Goal: Task Accomplishment & Management: Use online tool/utility

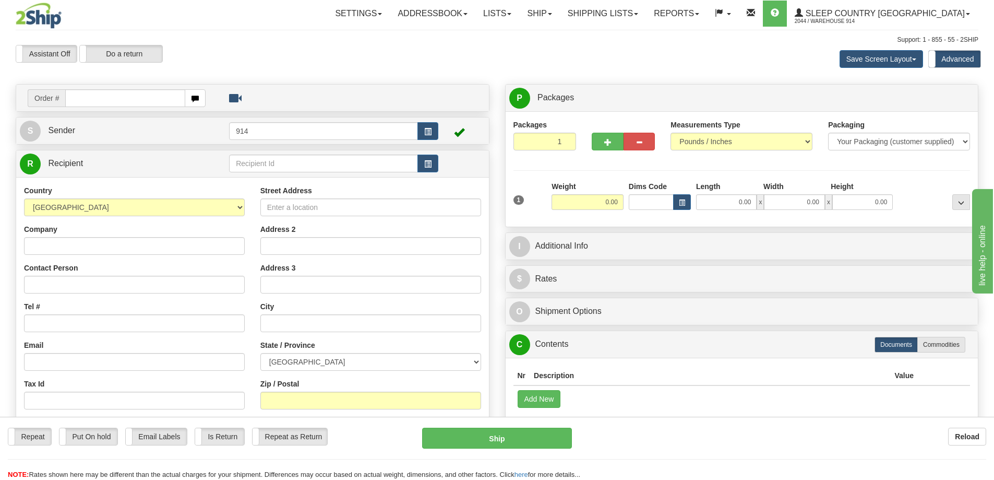
click at [260, 55] on div "Assistant On Assistant Off Do a return Do a return" at bounding box center [212, 54] width 408 height 18
click at [707, 15] on link "Reports" at bounding box center [676, 14] width 61 height 26
click at [707, 39] on link "Standard" at bounding box center [659, 37] width 96 height 14
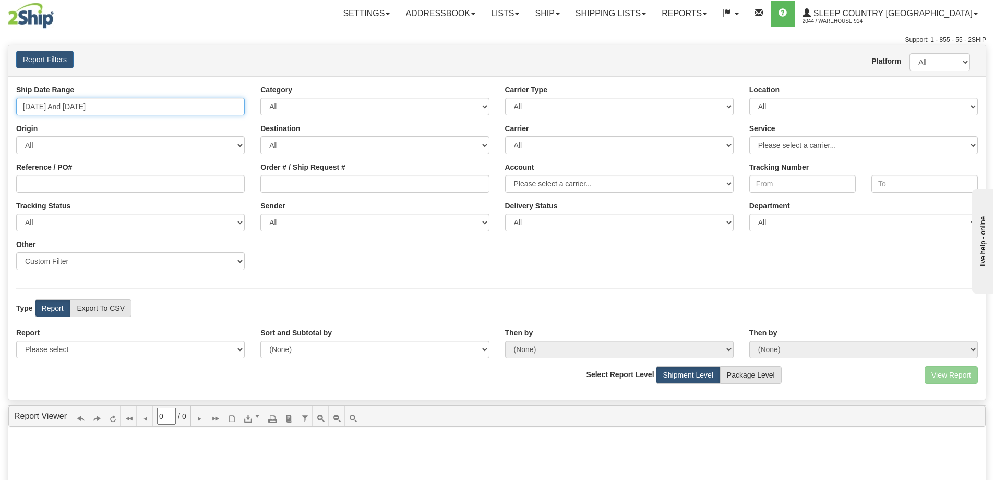
click at [198, 106] on input "10/08/2025 And 10/14/2025" at bounding box center [130, 107] width 229 height 18
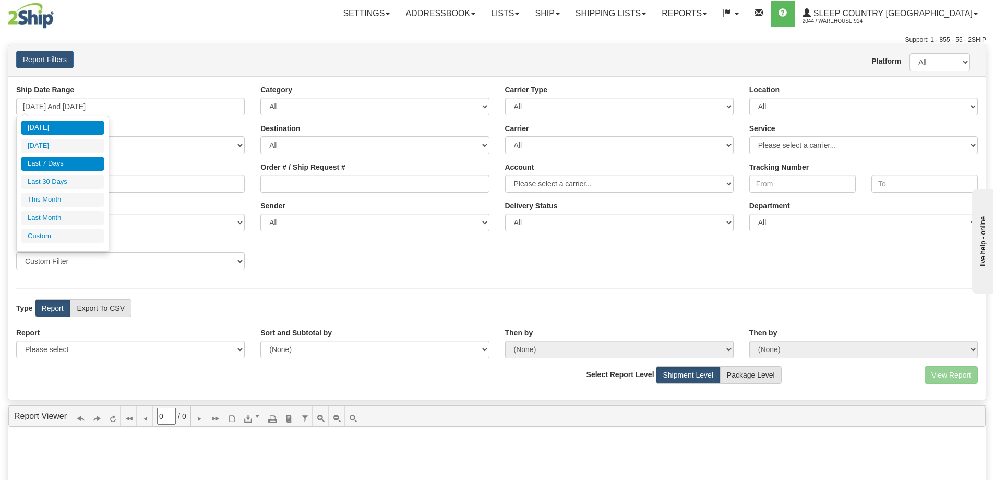
click at [83, 127] on li "Today" at bounding box center [63, 128] width 84 height 14
type input "10/14/2025 And 10/14/2025"
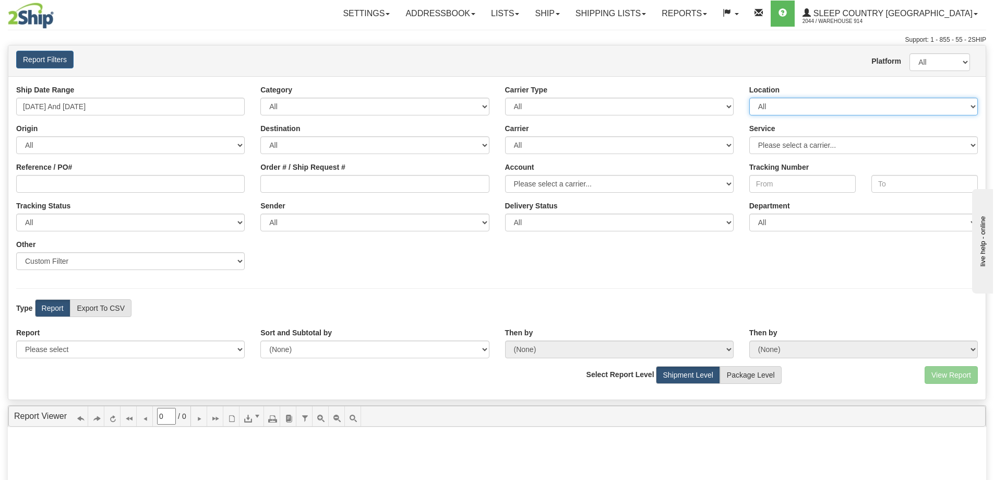
click at [855, 111] on select "All 9009 914 BEDDN CASPC END SLE ZINUC" at bounding box center [864, 107] width 229 height 18
select select "7603"
click at [750, 98] on select "All 9009 914 BEDDN CASPC END SLE ZINUC" at bounding box center [864, 107] width 229 height 18
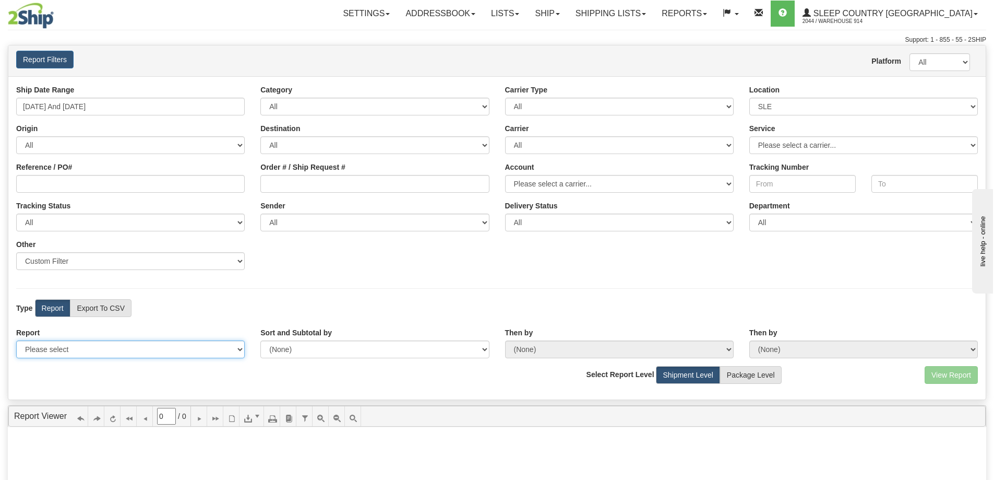
click at [160, 352] on select "Please select 1 Line Shipment Report Address Detail Basic Shipment Overview Can…" at bounding box center [130, 349] width 229 height 18
select select "Users\Contents Detail.trdx"
click at [16, 340] on select "Please select 1 Line Shipment Report Address Detail Basic Shipment Overview Can…" at bounding box center [130, 349] width 229 height 18
click at [955, 376] on button "View Report" at bounding box center [951, 375] width 53 height 18
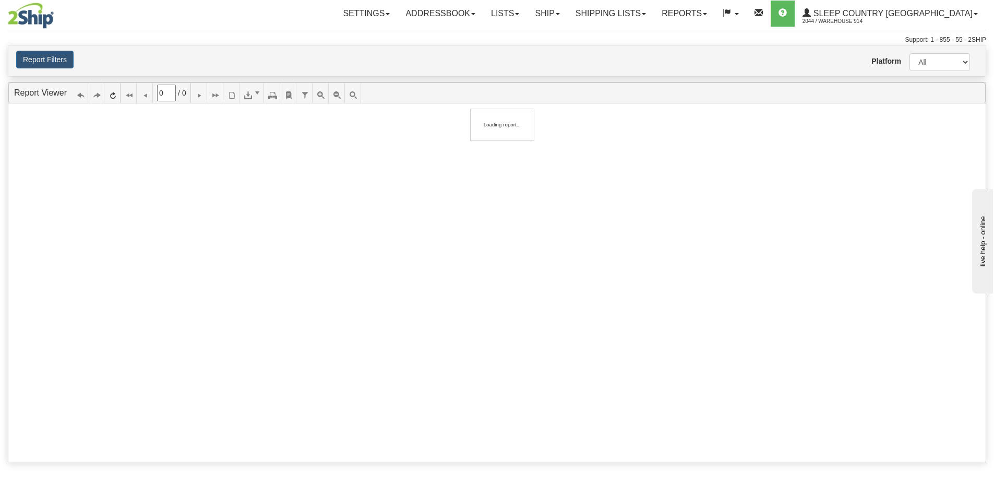
type input "1"
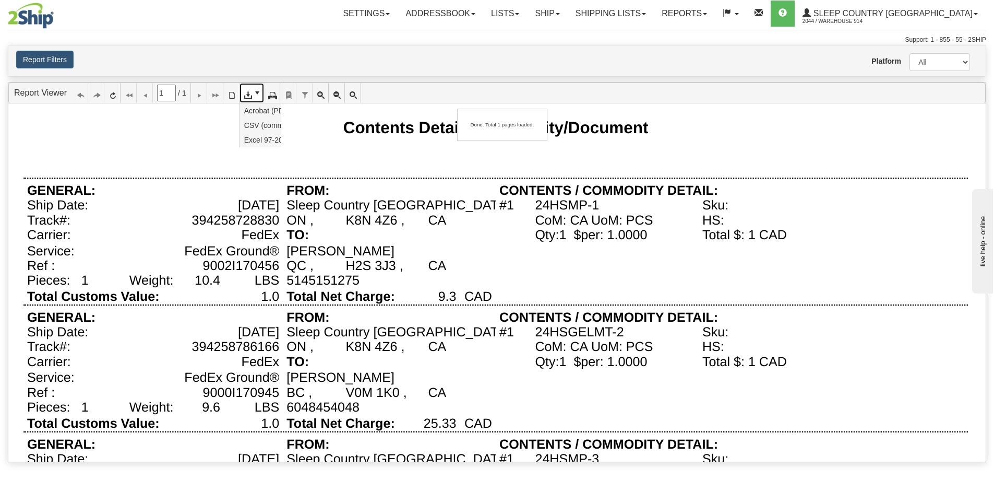
click at [251, 92] on icon at bounding box center [247, 92] width 7 height 7
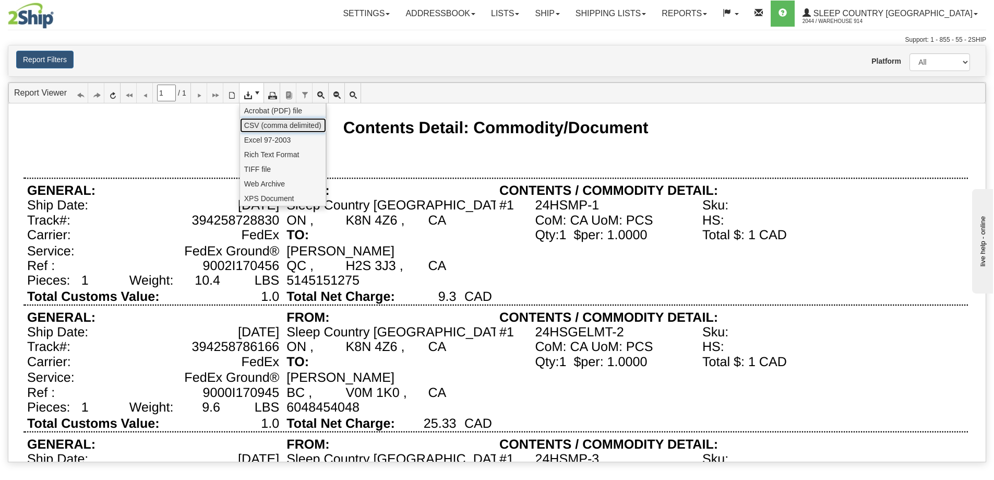
click at [264, 125] on span "CSV (comma delimited)" at bounding box center [282, 125] width 77 height 10
